Goal: Browse casually: Explore the website without a specific task or goal

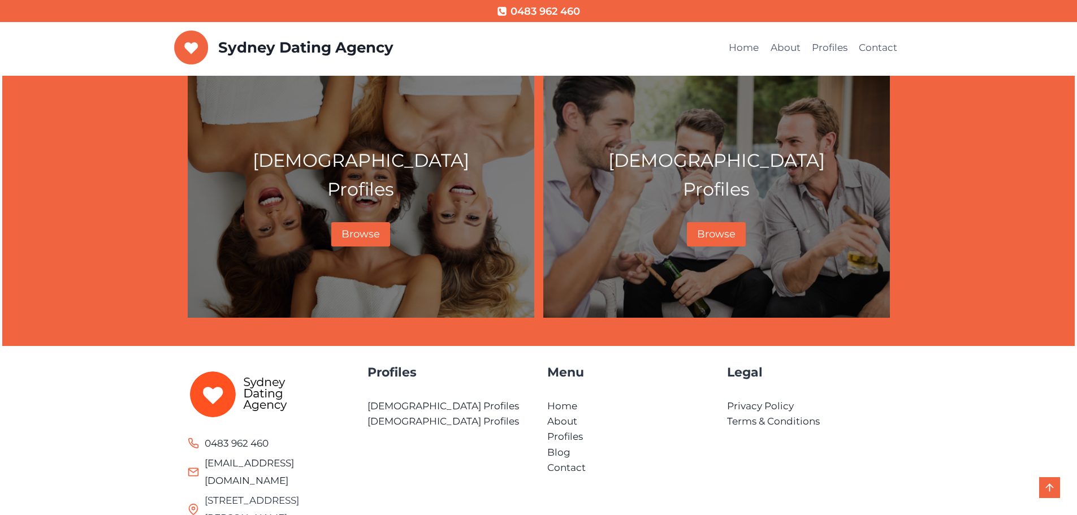
scroll to position [566, 0]
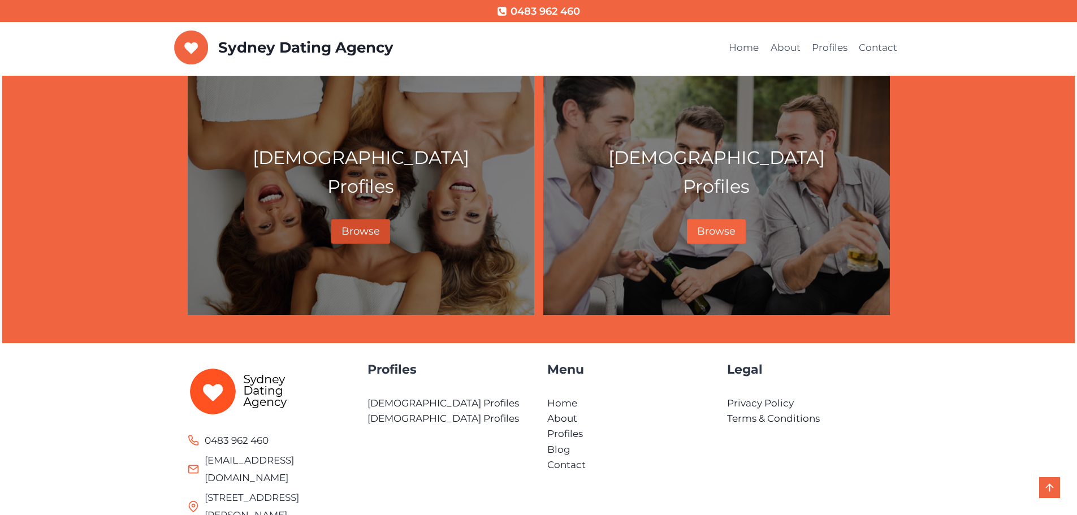
click at [364, 231] on span "Browse" at bounding box center [361, 231] width 38 height 12
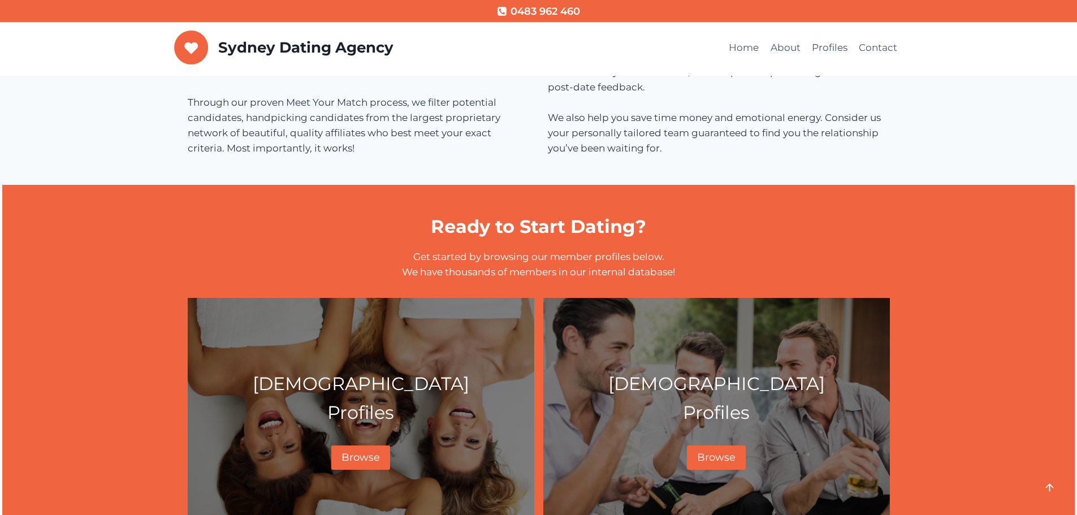
scroll to position [631, 0]
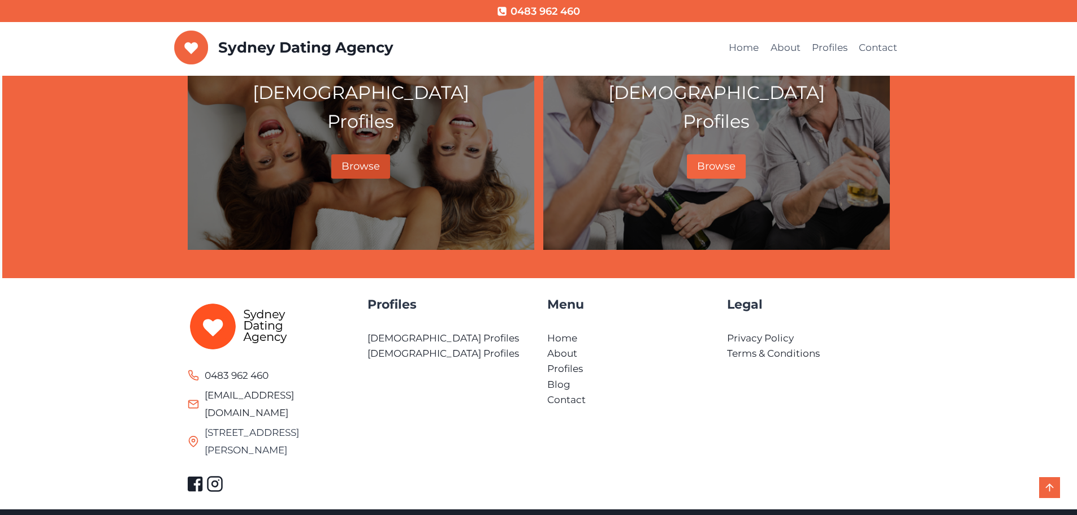
click at [378, 165] on span "Browse" at bounding box center [361, 166] width 38 height 12
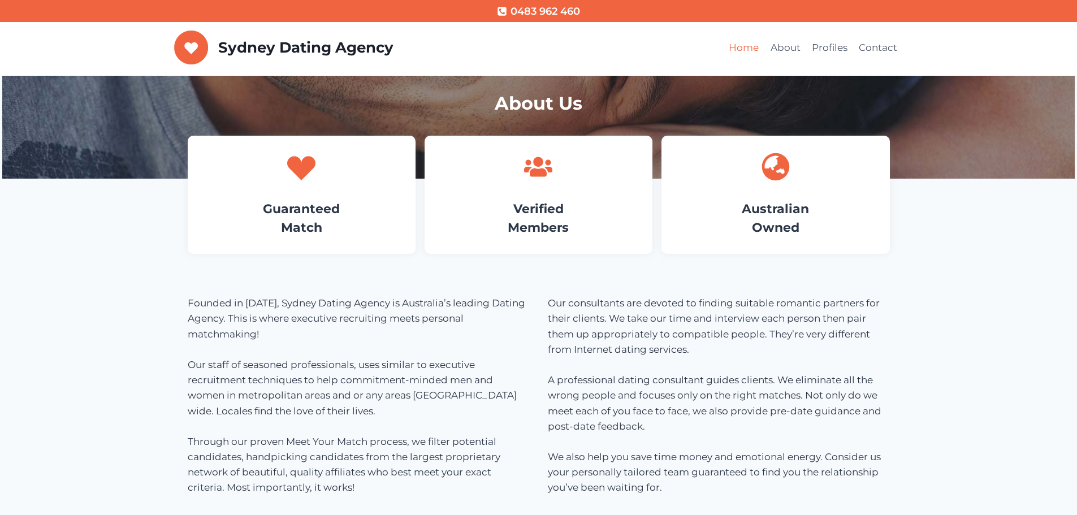
click at [728, 44] on link "Home" at bounding box center [743, 48] width 41 height 27
click at [319, 212] on link "Guaranteed Match" at bounding box center [301, 218] width 77 height 34
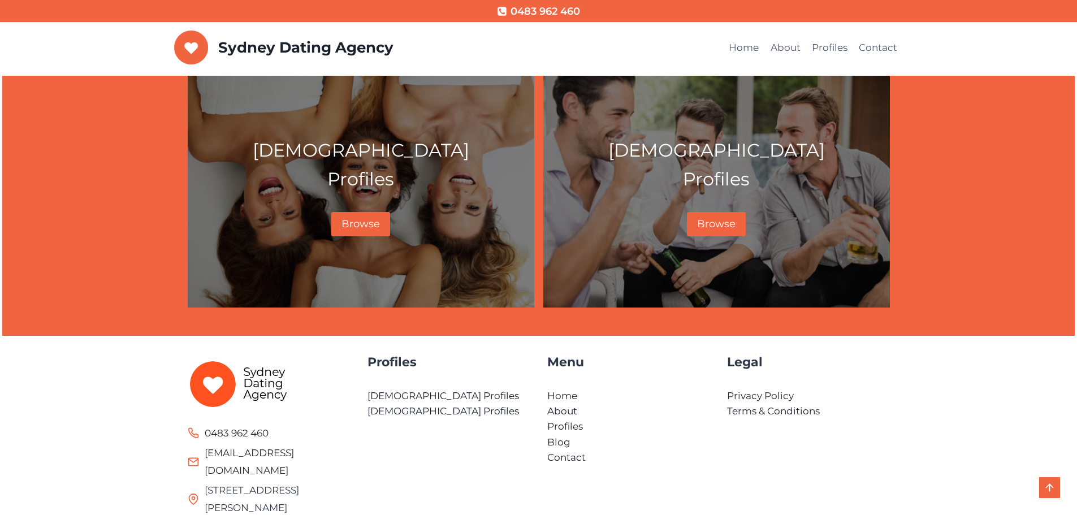
scroll to position [631, 0]
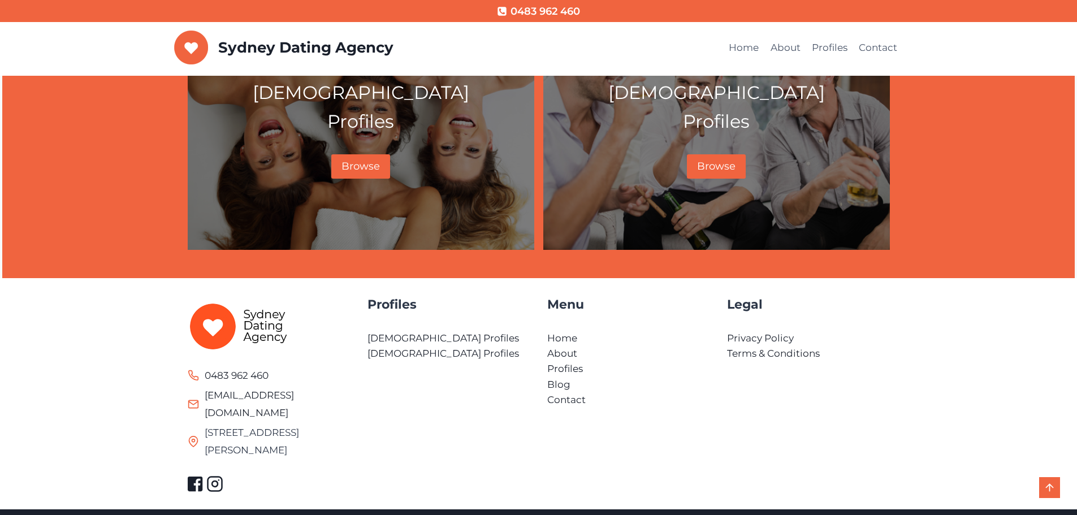
click at [214, 476] on icon at bounding box center [214, 484] width 17 height 17
